Goal: Transaction & Acquisition: Obtain resource

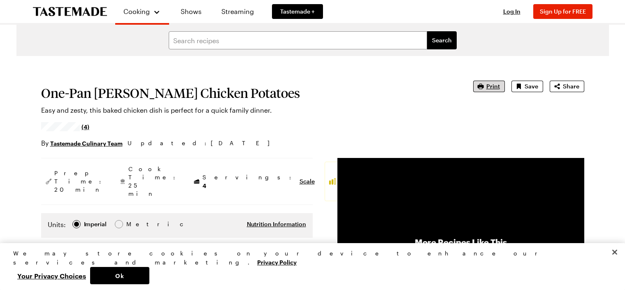
click at [499, 86] on span "Print" at bounding box center [493, 86] width 14 height 8
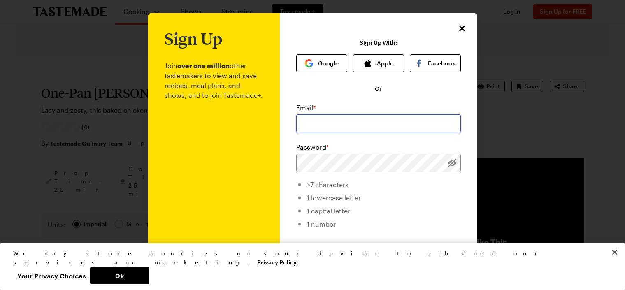
click at [406, 125] on input "email" at bounding box center [378, 123] width 165 height 18
type input "[PERSON_NAME][EMAIL_ADDRESS][PERSON_NAME][DOMAIN_NAME]"
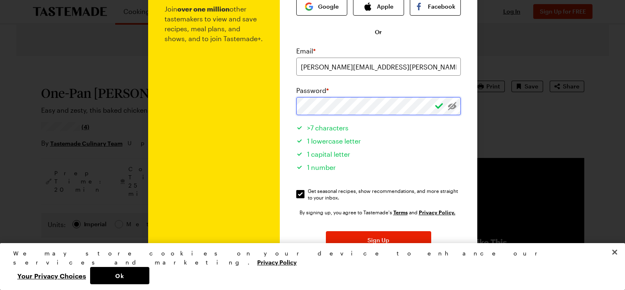
scroll to position [84, 0]
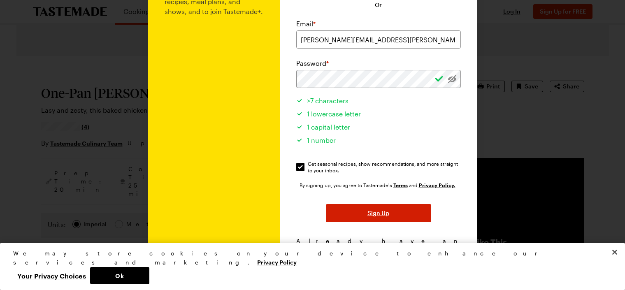
click at [382, 213] on span "Sign Up" at bounding box center [378, 213] width 22 height 8
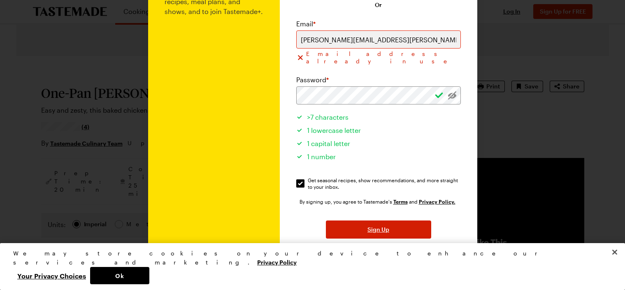
click at [374, 225] on span "Sign Up" at bounding box center [378, 229] width 22 height 8
click at [566, 165] on div at bounding box center [312, 145] width 625 height 290
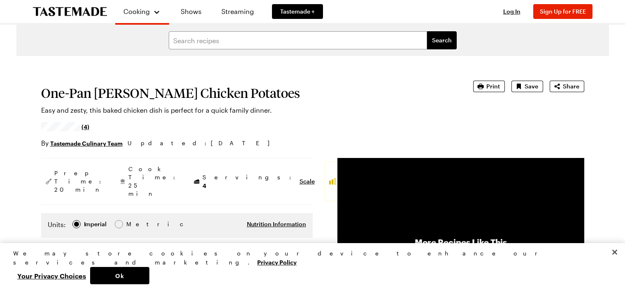
scroll to position [0, 0]
click at [493, 86] on span "Print" at bounding box center [493, 86] width 14 height 8
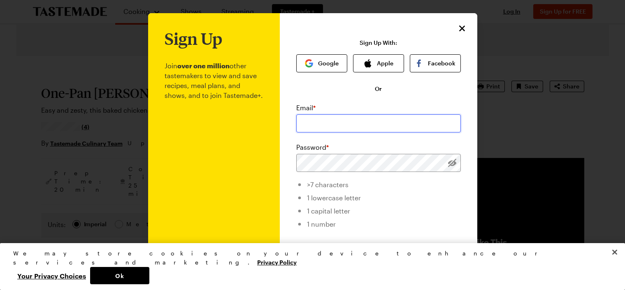
click at [418, 123] on input "email" at bounding box center [378, 123] width 165 height 18
click at [354, 123] on input "[PERSON_NAME].[PERSON_NAME]@ic;;;;;;[DOMAIN_NAME]" at bounding box center [378, 123] width 165 height 18
type input "[PERSON_NAME][EMAIL_ADDRESS][PERSON_NAME][DOMAIN_NAME]"
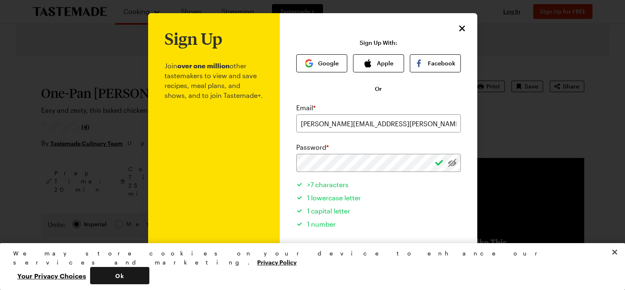
click at [149, 275] on button "Ok" at bounding box center [119, 275] width 59 height 17
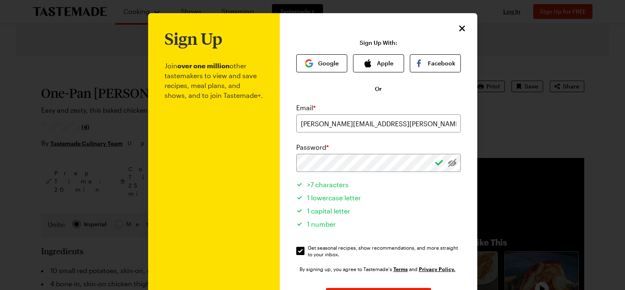
click at [433, 229] on li "1 number" at bounding box center [378, 222] width 165 height 13
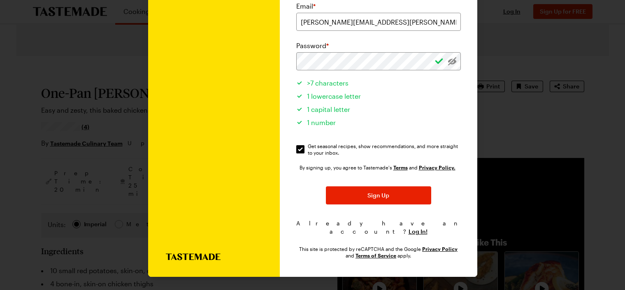
scroll to position [95, 0]
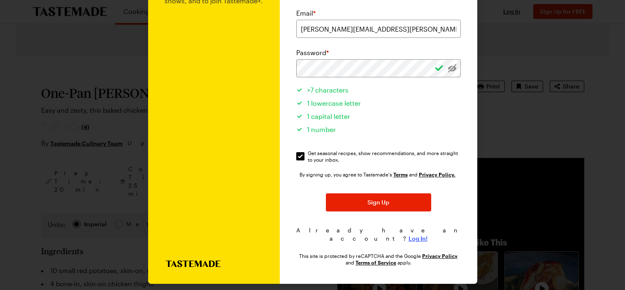
click at [418, 234] on span "Log In!" at bounding box center [417, 238] width 19 height 8
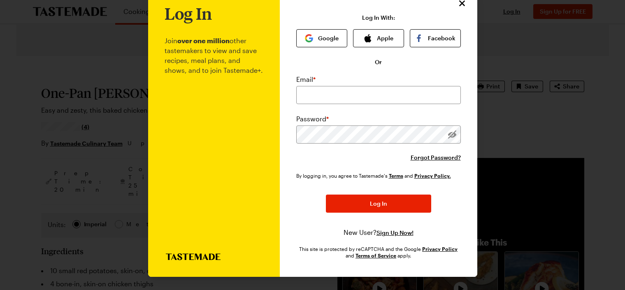
scroll to position [26, 0]
type input "[PERSON_NAME][EMAIL_ADDRESS][PERSON_NAME][DOMAIN_NAME]"
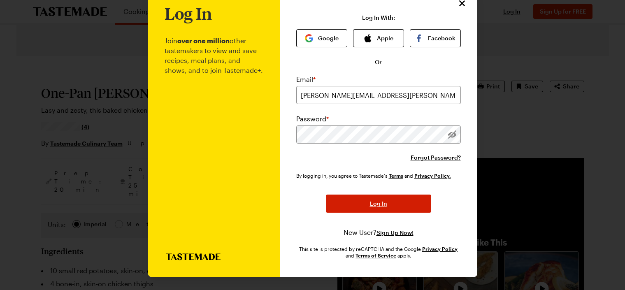
click at [392, 205] on button "Log In" at bounding box center [378, 204] width 105 height 18
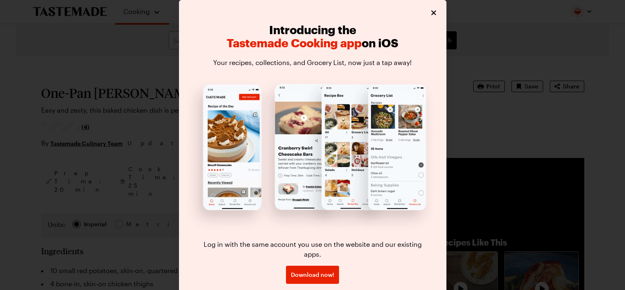
click at [434, 13] on icon "Close" at bounding box center [433, 13] width 8 height 8
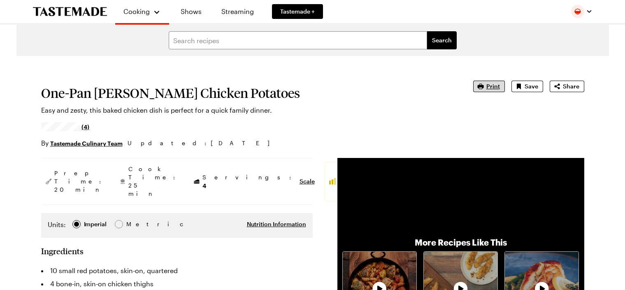
click at [501, 87] on button "Print" at bounding box center [489, 87] width 32 height 12
click at [357, 115] on p "Easy and zesty, this baked chicken dish is perfect for a quick family dinner." at bounding box center [245, 110] width 409 height 10
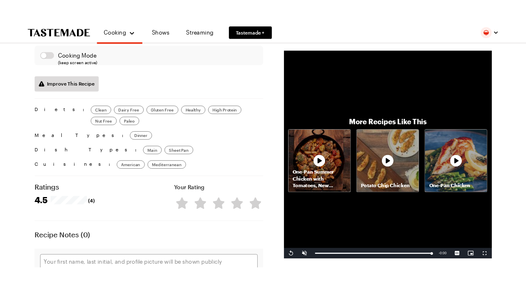
scroll to position [662, 0]
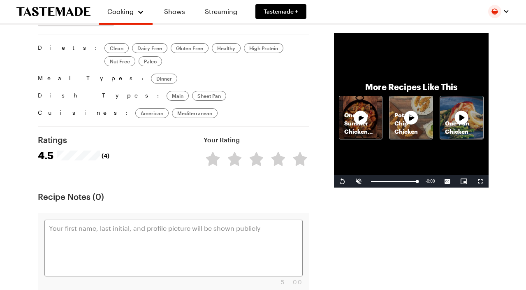
type textarea "x"
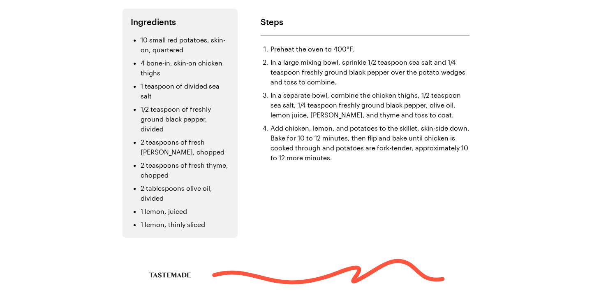
scroll to position [192, 0]
